Goal: Transaction & Acquisition: Purchase product/service

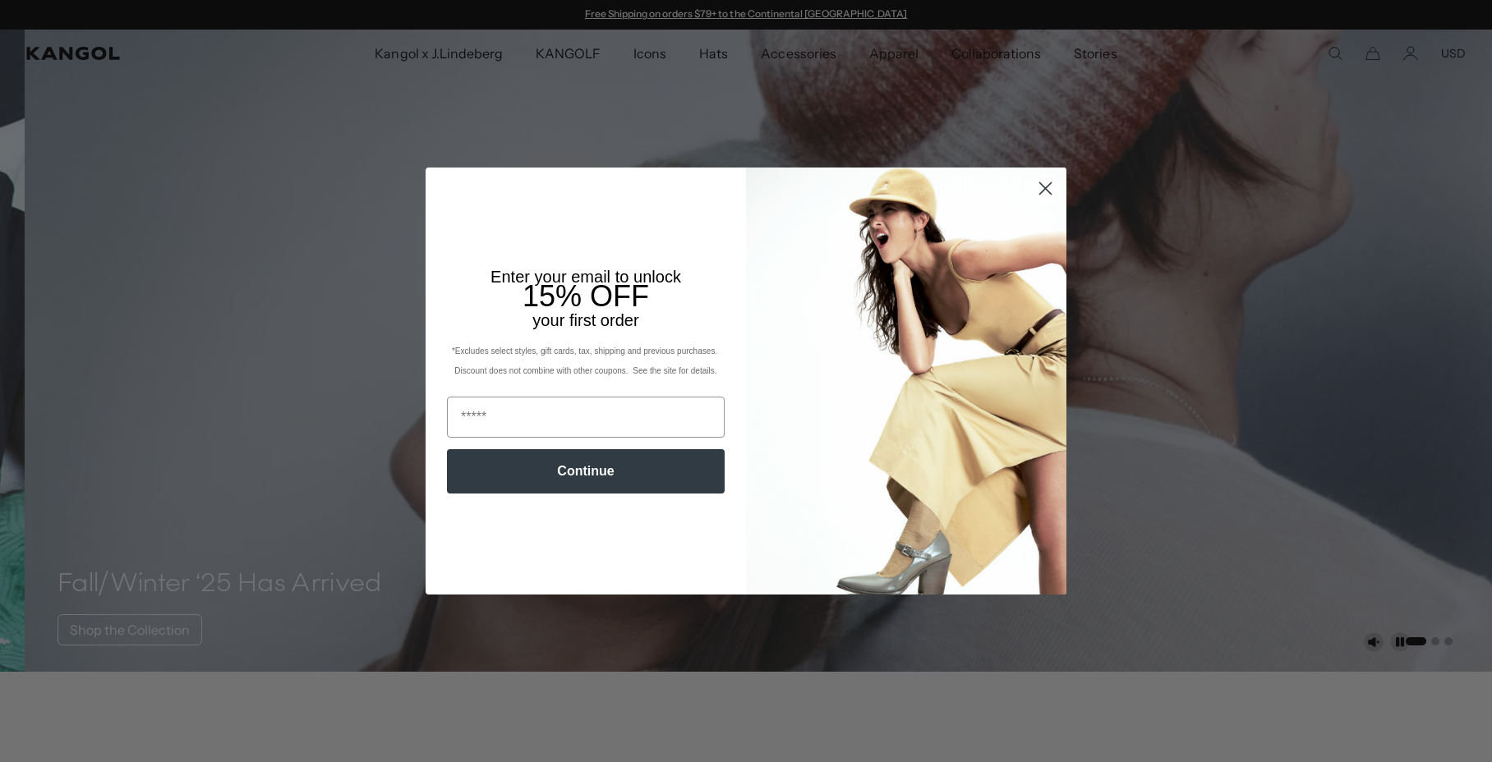
click at [1044, 188] on circle "Close dialog" at bounding box center [1045, 188] width 27 height 27
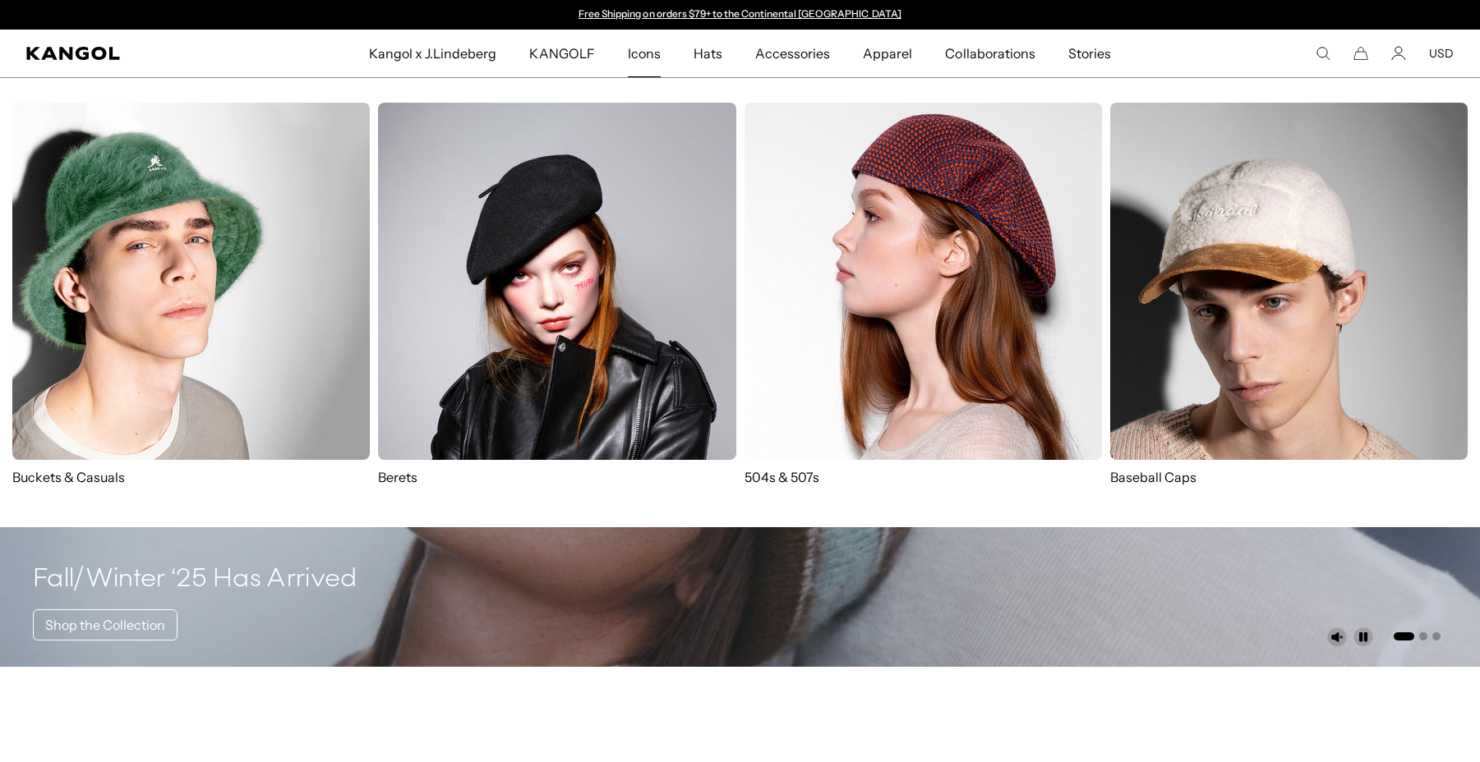
click at [104, 297] on img at bounding box center [190, 281] width 357 height 357
click at [98, 477] on p "Buckets & Casuals" at bounding box center [190, 477] width 357 height 18
click at [198, 297] on img at bounding box center [190, 281] width 357 height 357
click at [574, 295] on img at bounding box center [556, 281] width 357 height 357
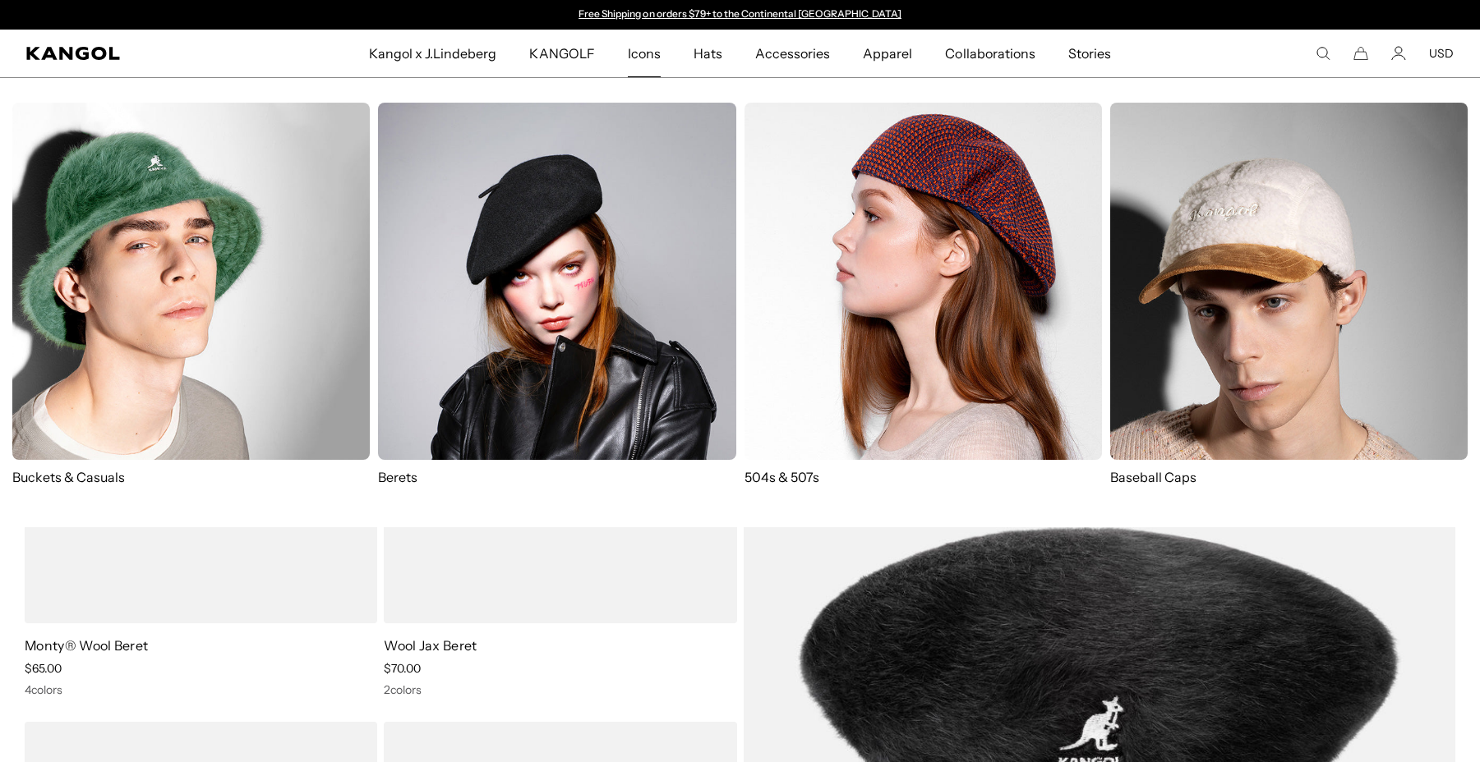
click at [67, 302] on img at bounding box center [190, 281] width 357 height 357
